Goal: Communication & Community: Connect with others

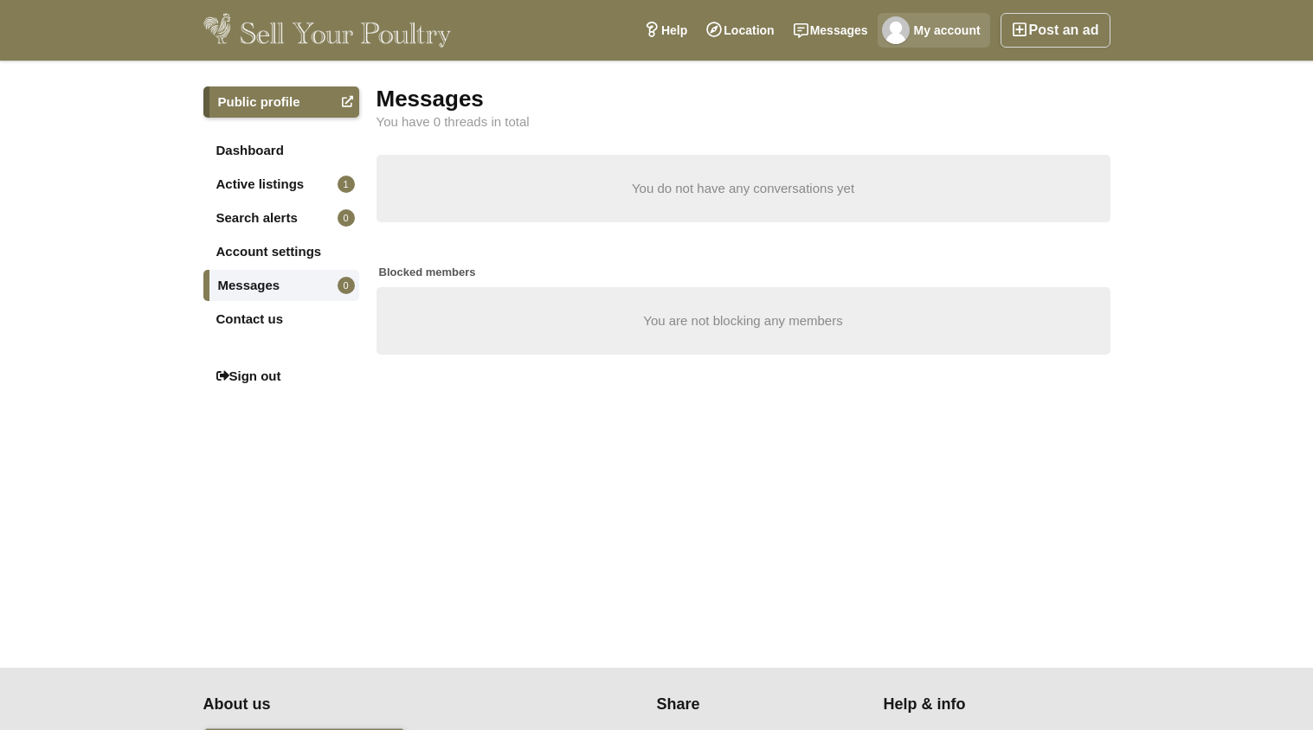
click at [948, 29] on link "My account" at bounding box center [933, 30] width 112 height 35
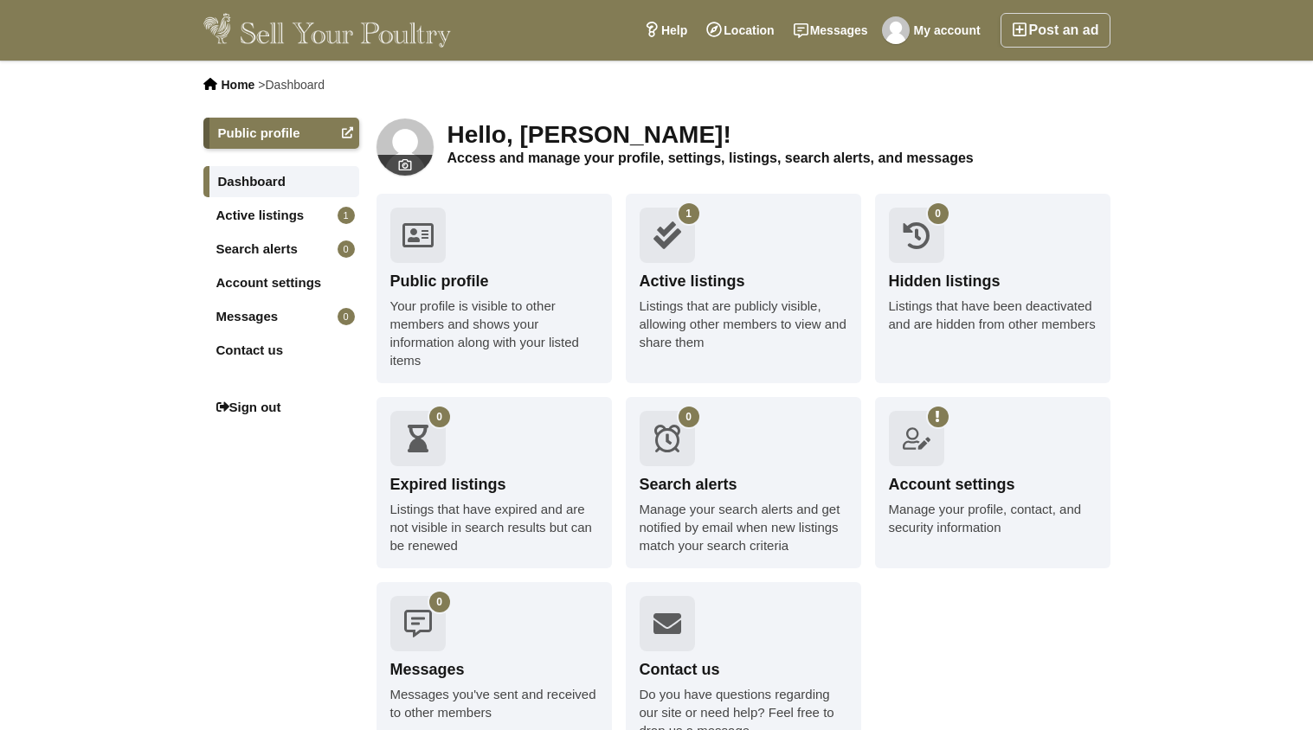
click at [245, 320] on link "Messages 0" at bounding box center [281, 316] width 156 height 31
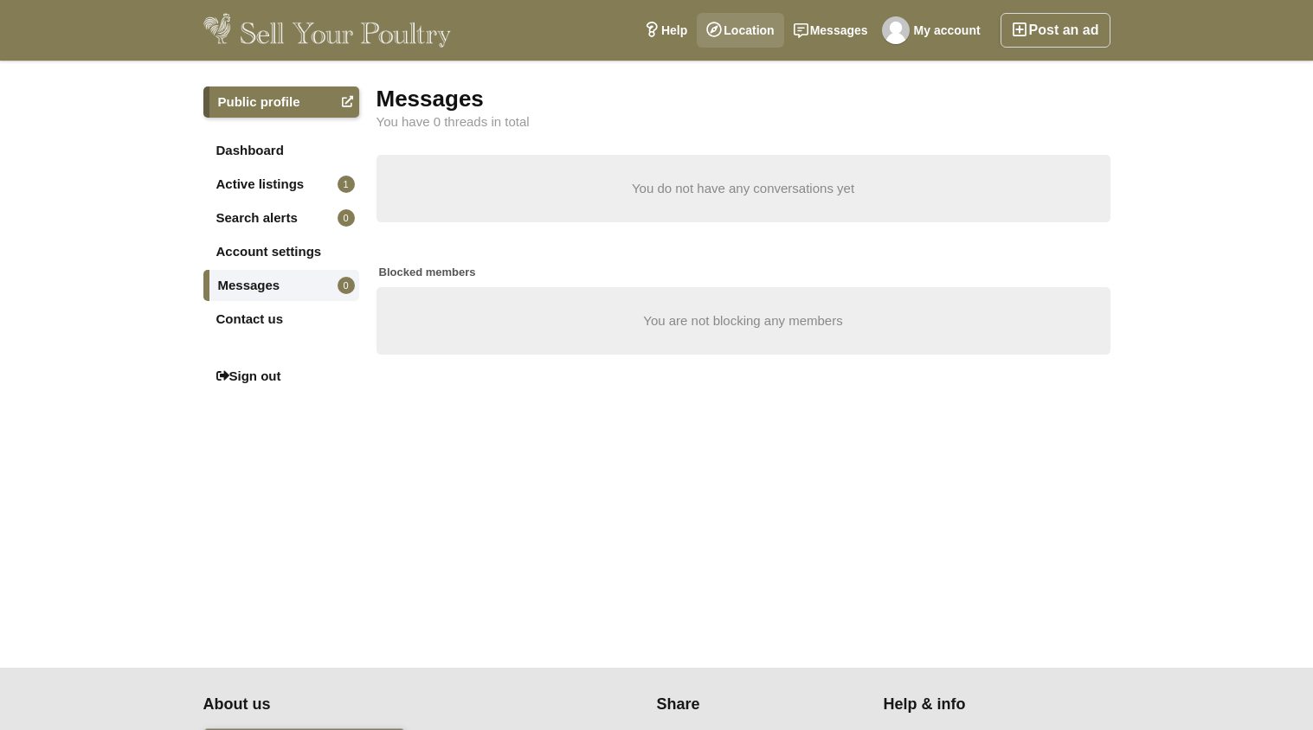
click at [742, 42] on link "Location" at bounding box center [740, 30] width 87 height 35
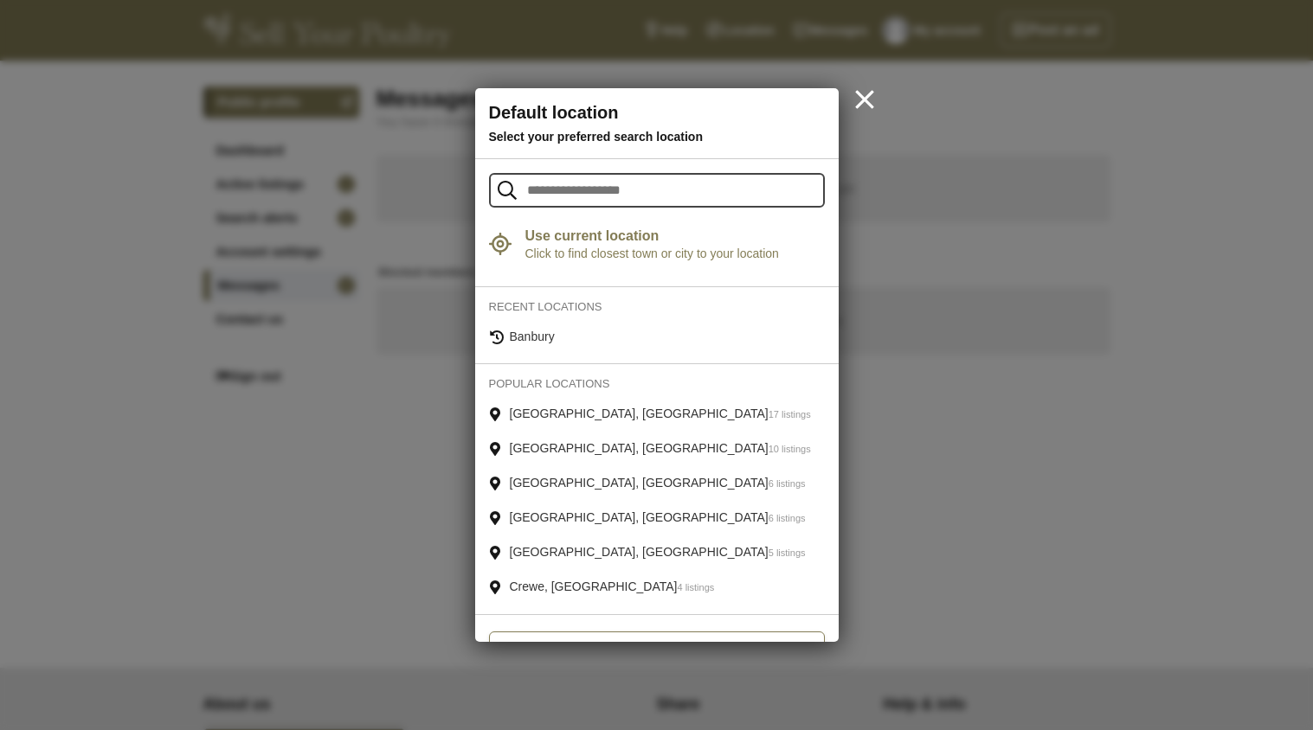
click at [562, 336] on link "Banbury" at bounding box center [656, 336] width 363 height 31
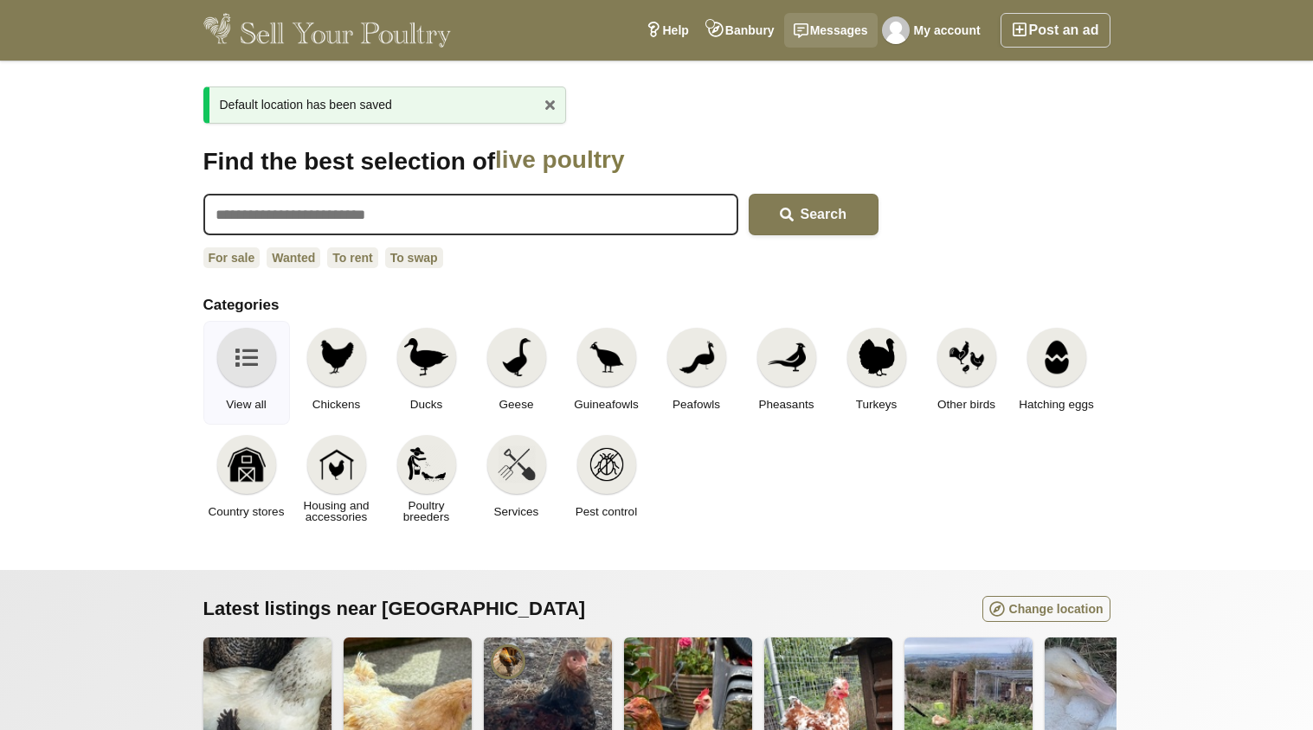
click at [845, 44] on link "Messages" at bounding box center [830, 30] width 93 height 35
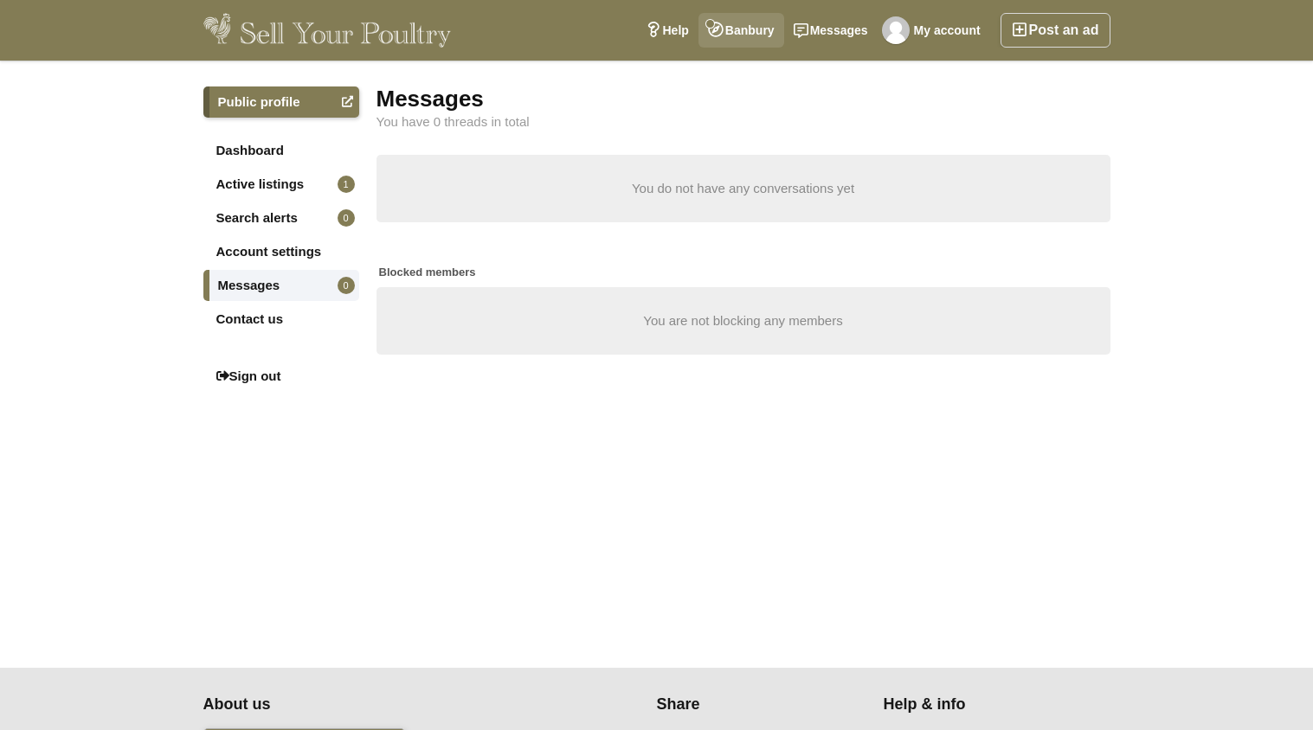
click at [753, 26] on link "Banbury" at bounding box center [741, 30] width 86 height 35
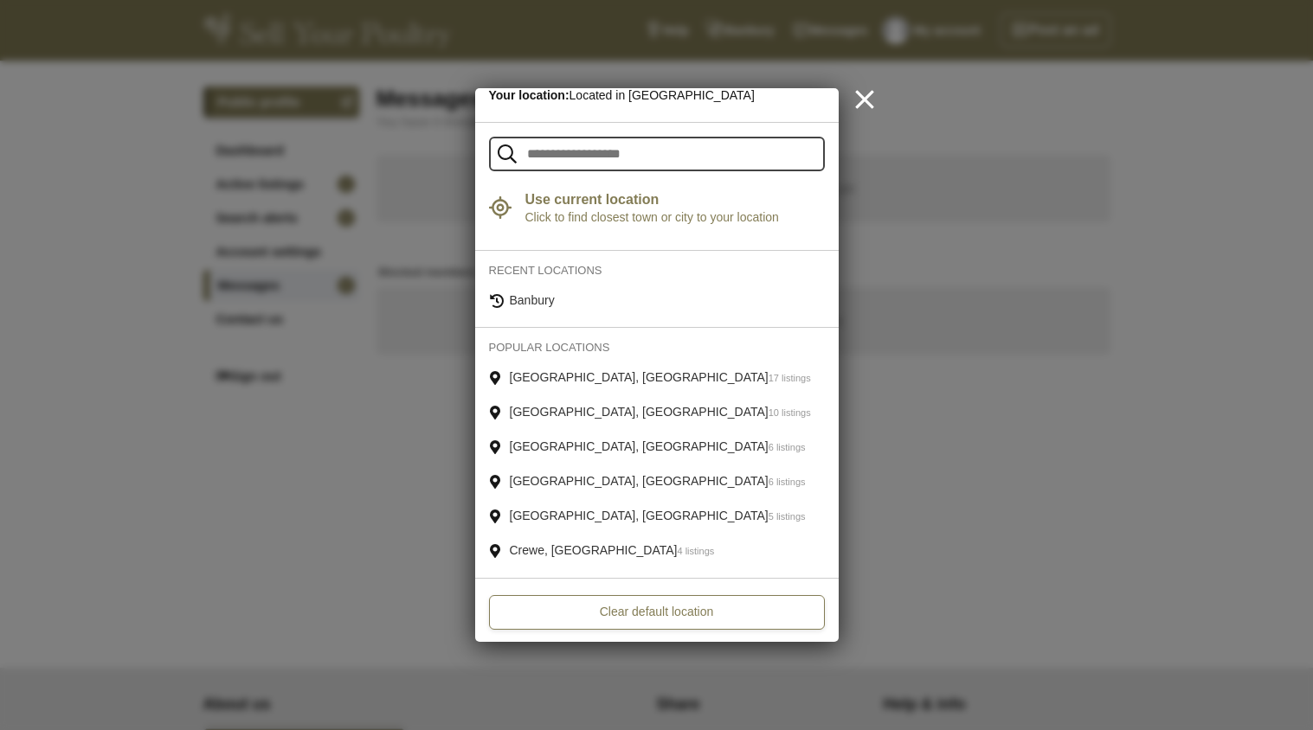
scroll to position [94, 0]
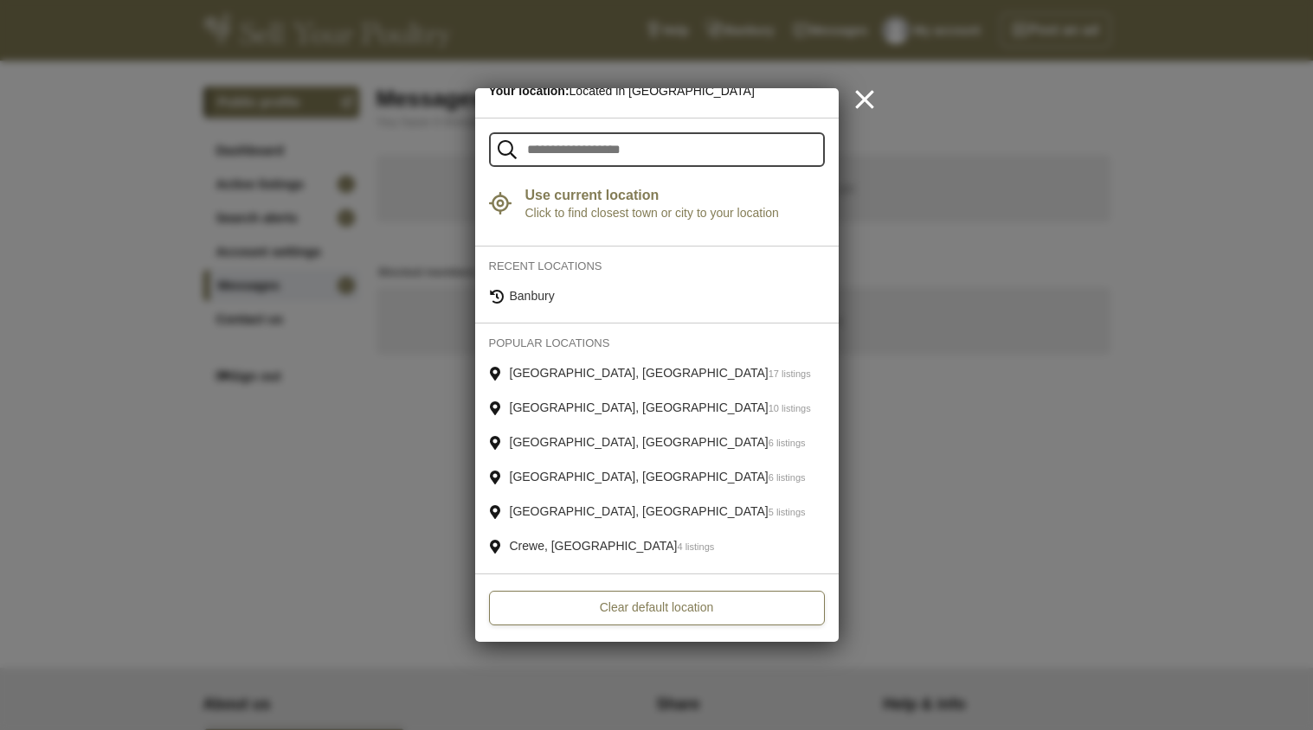
click at [859, 104] on icon at bounding box center [864, 99] width 18 height 18
